Goal: Transaction & Acquisition: Purchase product/service

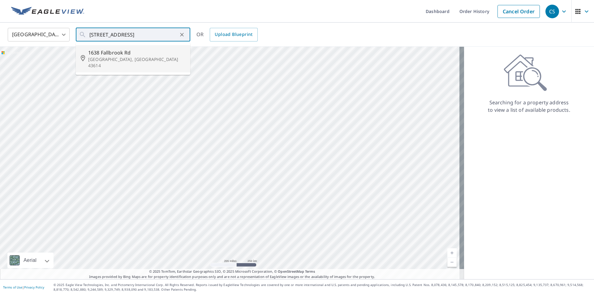
drag, startPoint x: 112, startPoint y: 53, endPoint x: 113, endPoint y: 46, distance: 6.6
click at [113, 54] on span "1638 Fallbrook Rd" at bounding box center [136, 52] width 97 height 7
type input "[STREET_ADDRESS]"
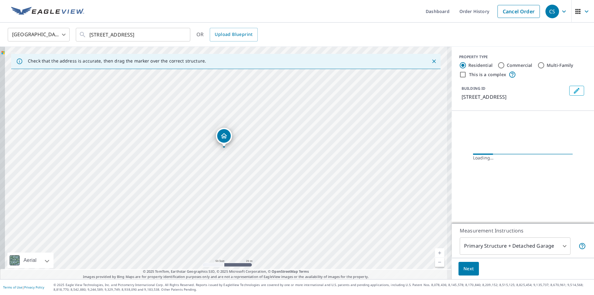
drag, startPoint x: 212, startPoint y: 202, endPoint x: 263, endPoint y: 104, distance: 110.6
click at [263, 104] on div "[STREET_ADDRESS]" at bounding box center [225, 163] width 451 height 232
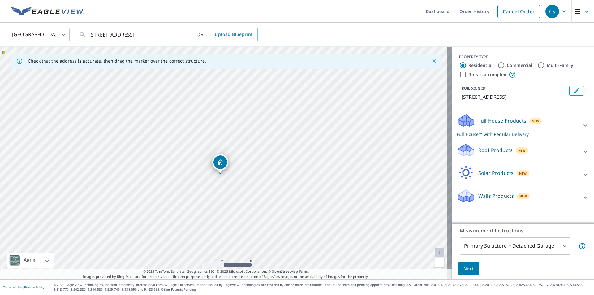
drag, startPoint x: 218, startPoint y: 164, endPoint x: 219, endPoint y: 161, distance: 3.8
click at [581, 151] on icon at bounding box center [584, 151] width 7 height 7
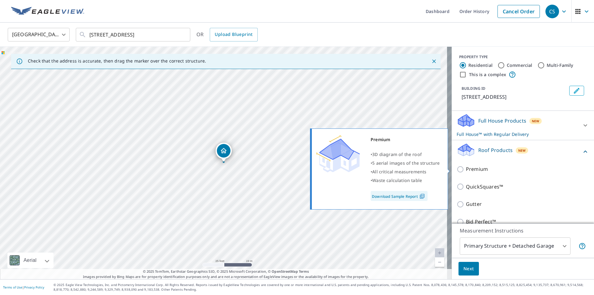
click at [472, 167] on p "Premium" at bounding box center [477, 169] width 22 height 8
click at [466, 167] on input "Premium" at bounding box center [460, 168] width 9 height 7
checkbox input "true"
checkbox input "false"
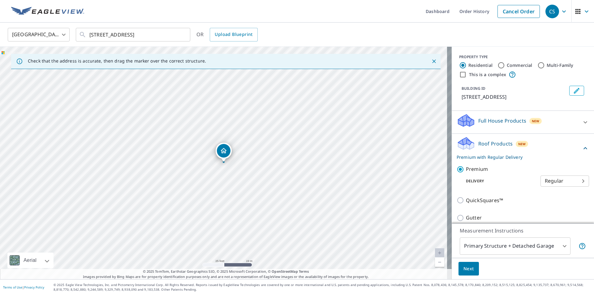
click at [463, 267] on span "Next" at bounding box center [468, 269] width 11 height 8
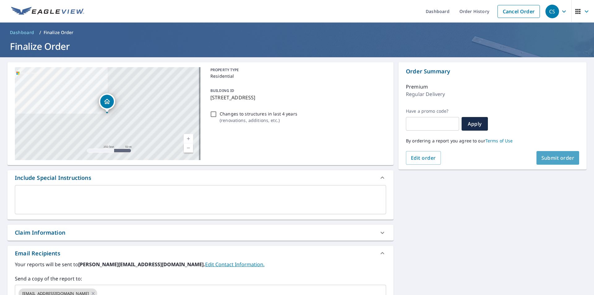
click at [554, 157] on span "Submit order" at bounding box center [557, 157] width 33 height 7
checkbox input "true"
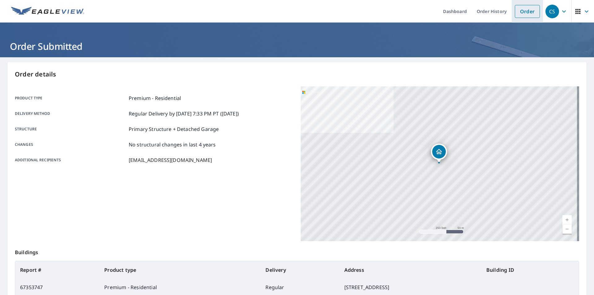
click at [521, 10] on link "Order" at bounding box center [526, 11] width 25 height 13
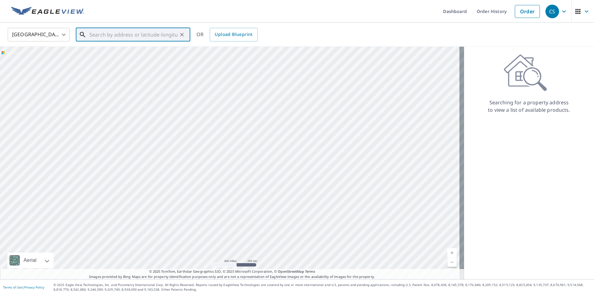
click at [121, 36] on input "text" at bounding box center [133, 34] width 88 height 17
paste input "[STREET_ADDRESS][PERSON_NAME]"
click at [124, 34] on input "[STREET_ADDRESS][PERSON_NAME]" at bounding box center [133, 34] width 88 height 17
click at [103, 53] on span "[STREET_ADDRESS]" at bounding box center [136, 52] width 97 height 7
type input "[STREET_ADDRESS][PERSON_NAME]"
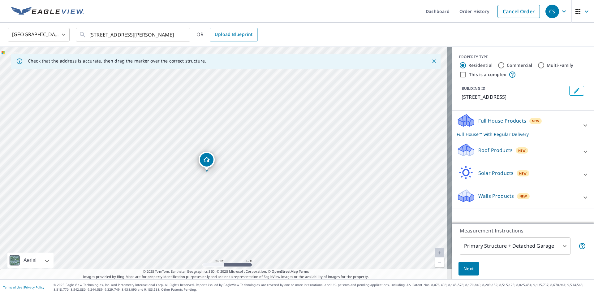
drag, startPoint x: 207, startPoint y: 156, endPoint x: 205, endPoint y: 159, distance: 4.4
click at [578, 151] on div at bounding box center [585, 151] width 15 height 15
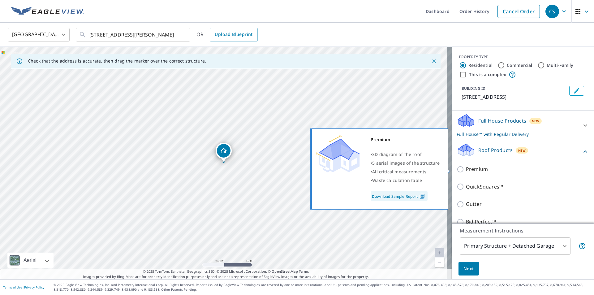
click at [469, 168] on p "Premium" at bounding box center [477, 169] width 22 height 8
click at [466, 168] on input "Premium" at bounding box center [460, 168] width 9 height 7
checkbox input "true"
checkbox input "false"
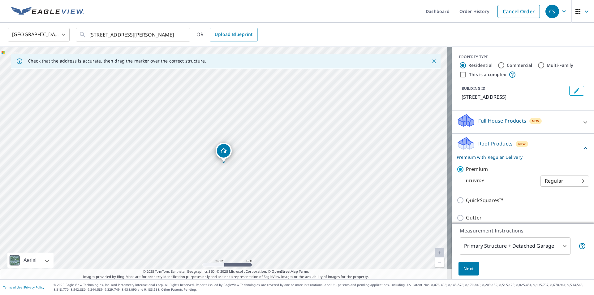
click at [463, 270] on span "Next" at bounding box center [468, 269] width 11 height 8
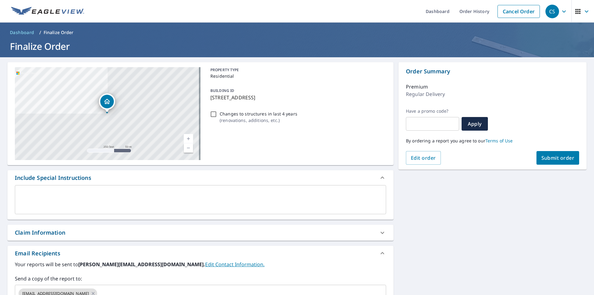
click at [541, 157] on span "Submit order" at bounding box center [557, 157] width 33 height 7
checkbox input "true"
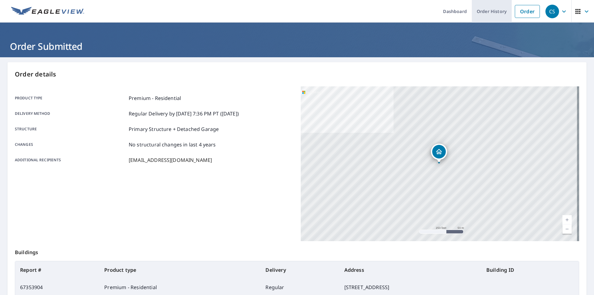
click at [488, 12] on link "Order History" at bounding box center [491, 11] width 40 height 23
